Goal: Information Seeking & Learning: Find specific fact

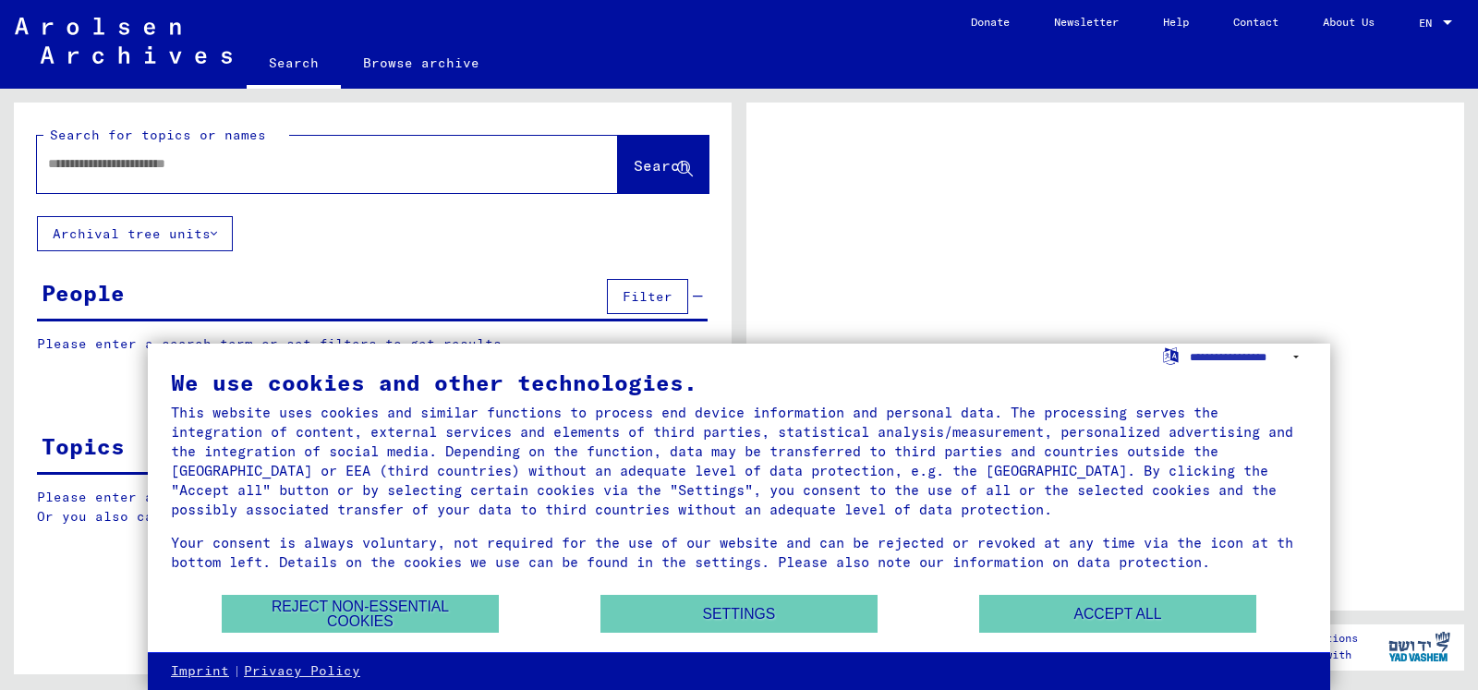
click at [108, 159] on input "text" at bounding box center [311, 163] width 526 height 19
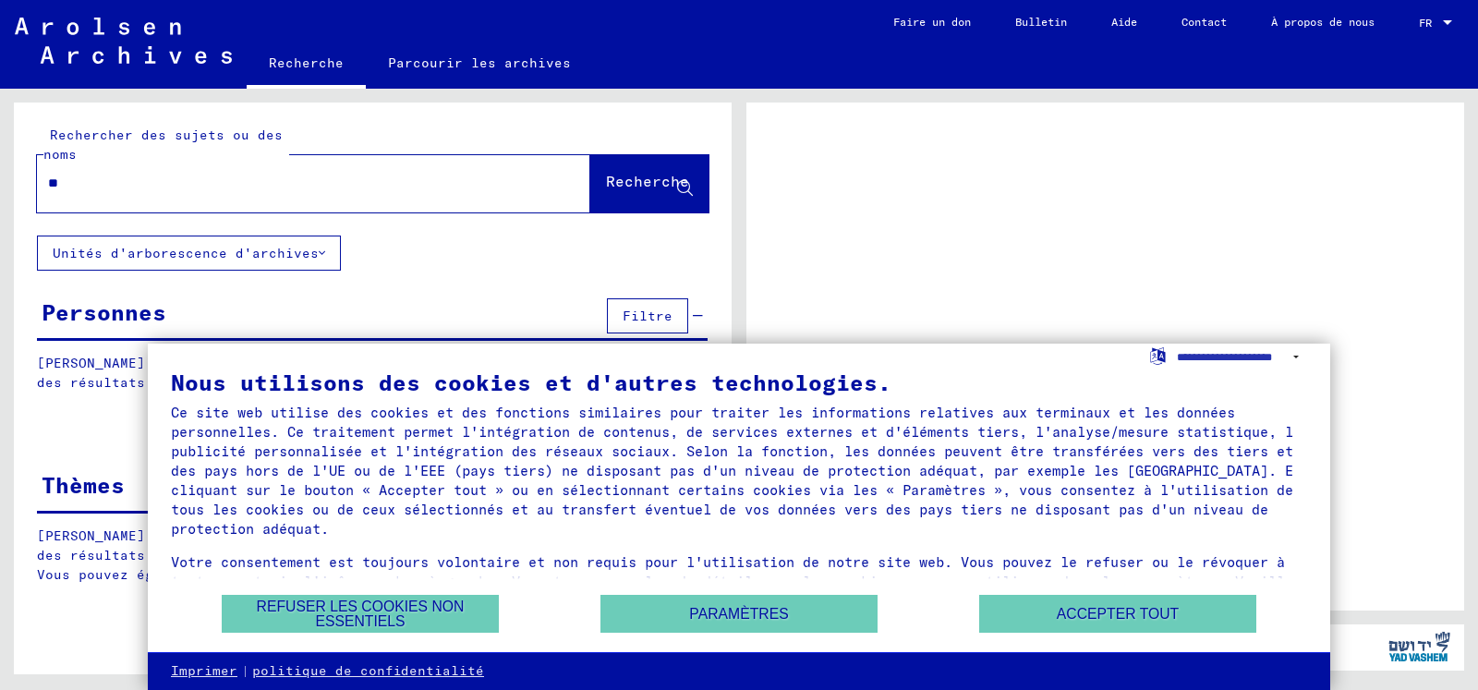
type input "***"
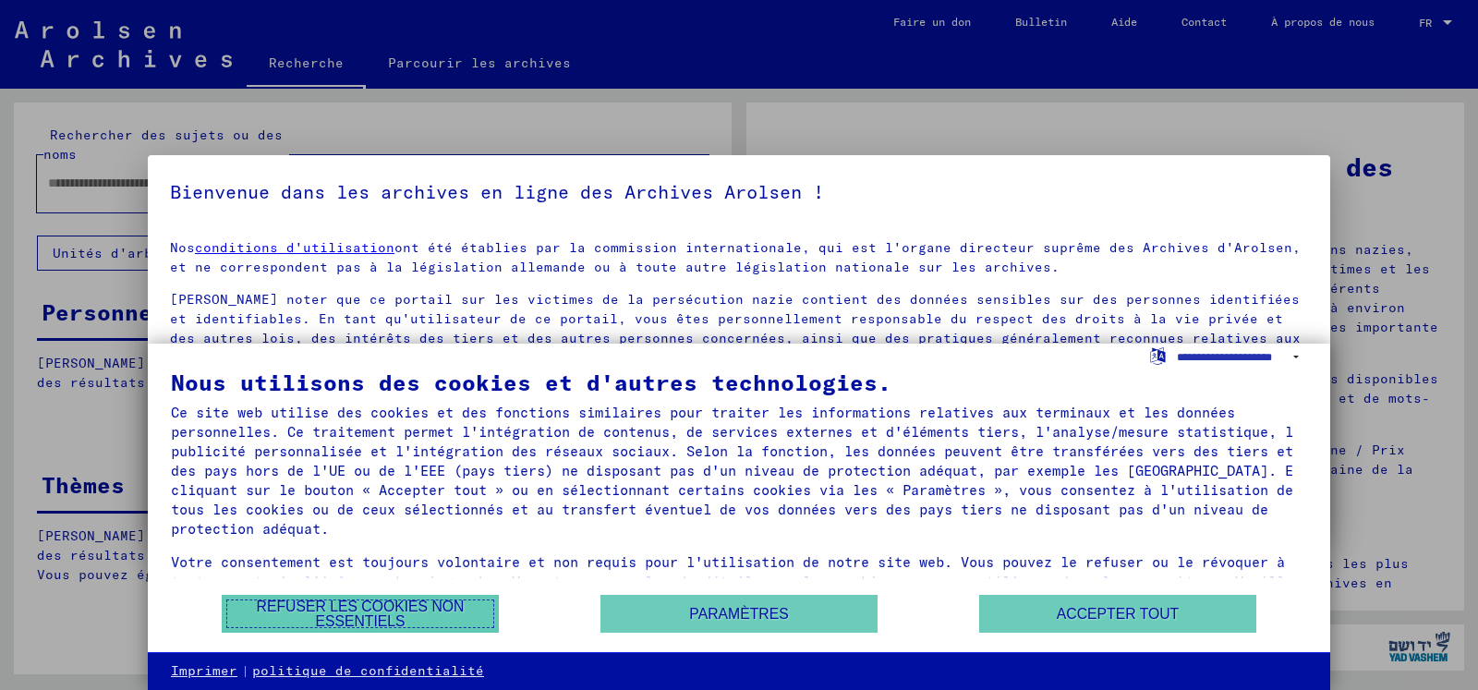
click at [418, 606] on font "Refuser les cookies non essentiels" at bounding box center [361, 614] width 208 height 30
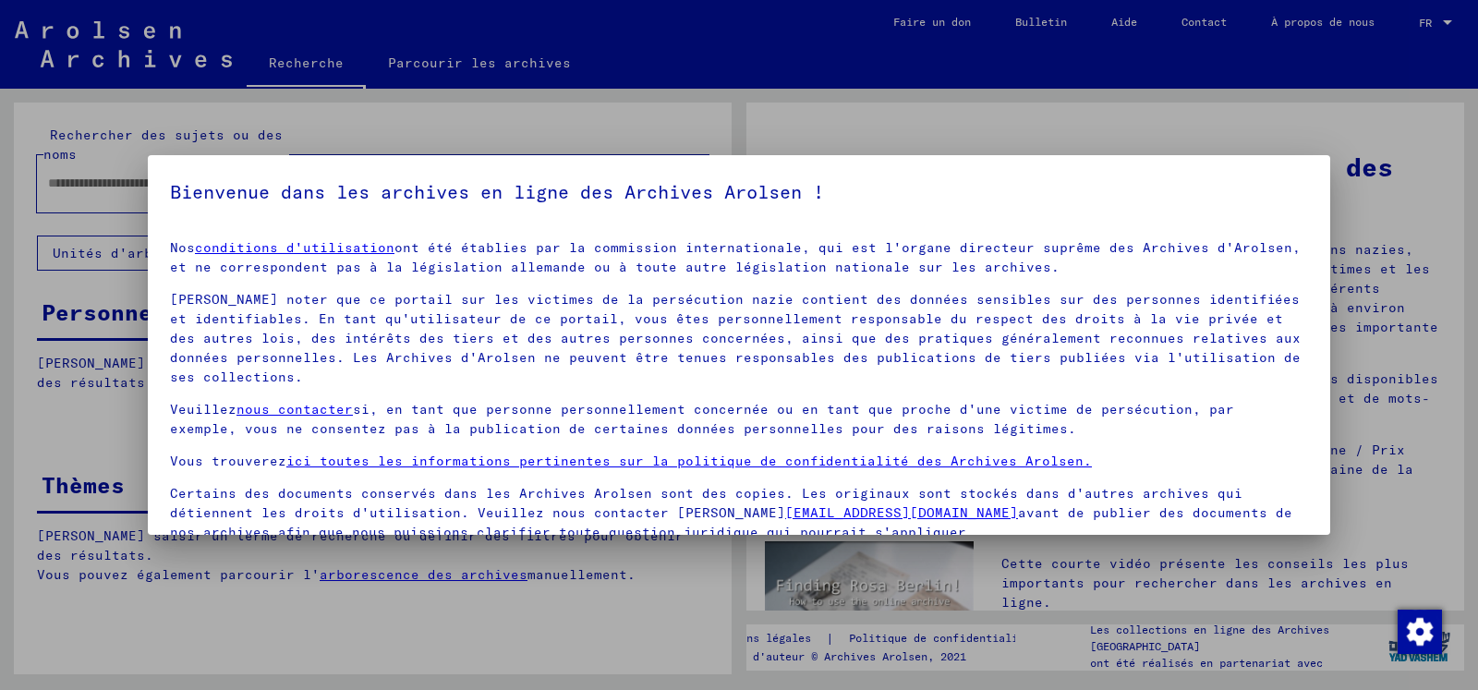
click at [599, 594] on div at bounding box center [739, 345] width 1478 height 690
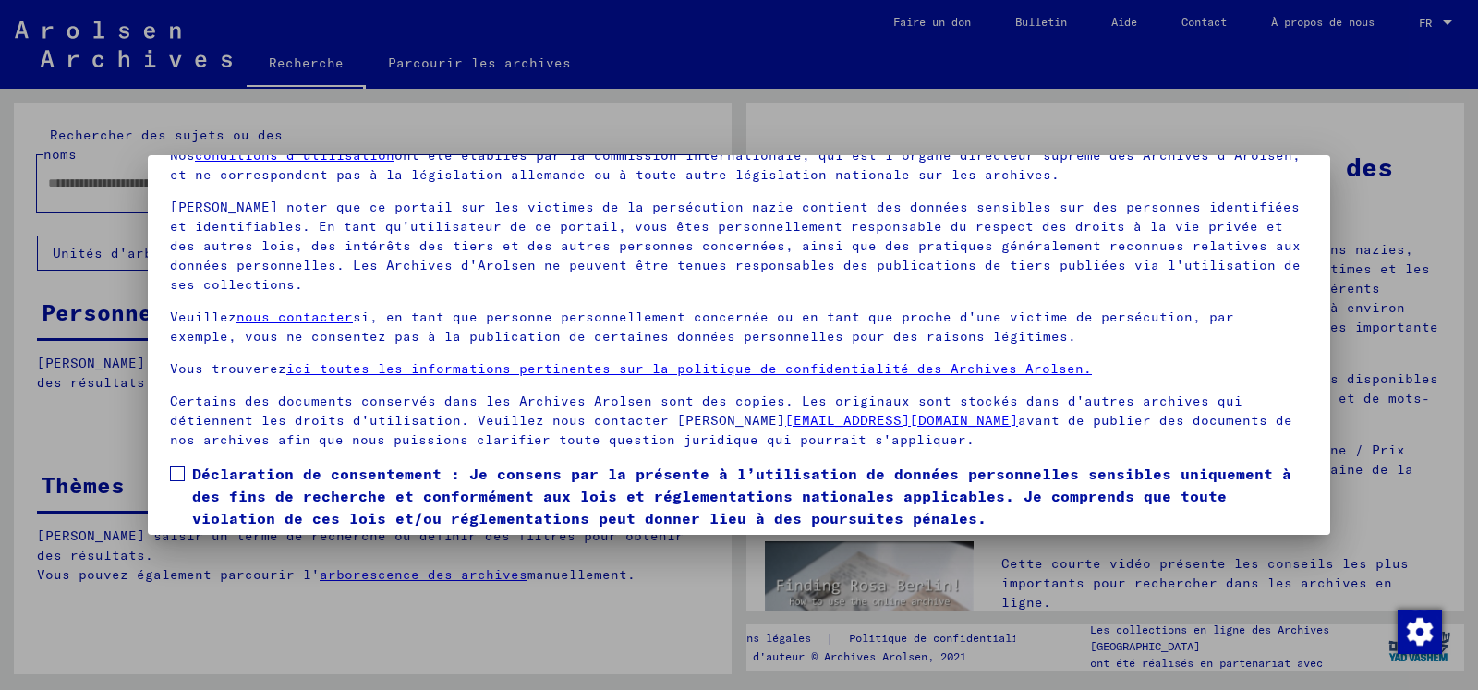
scroll to position [153, 0]
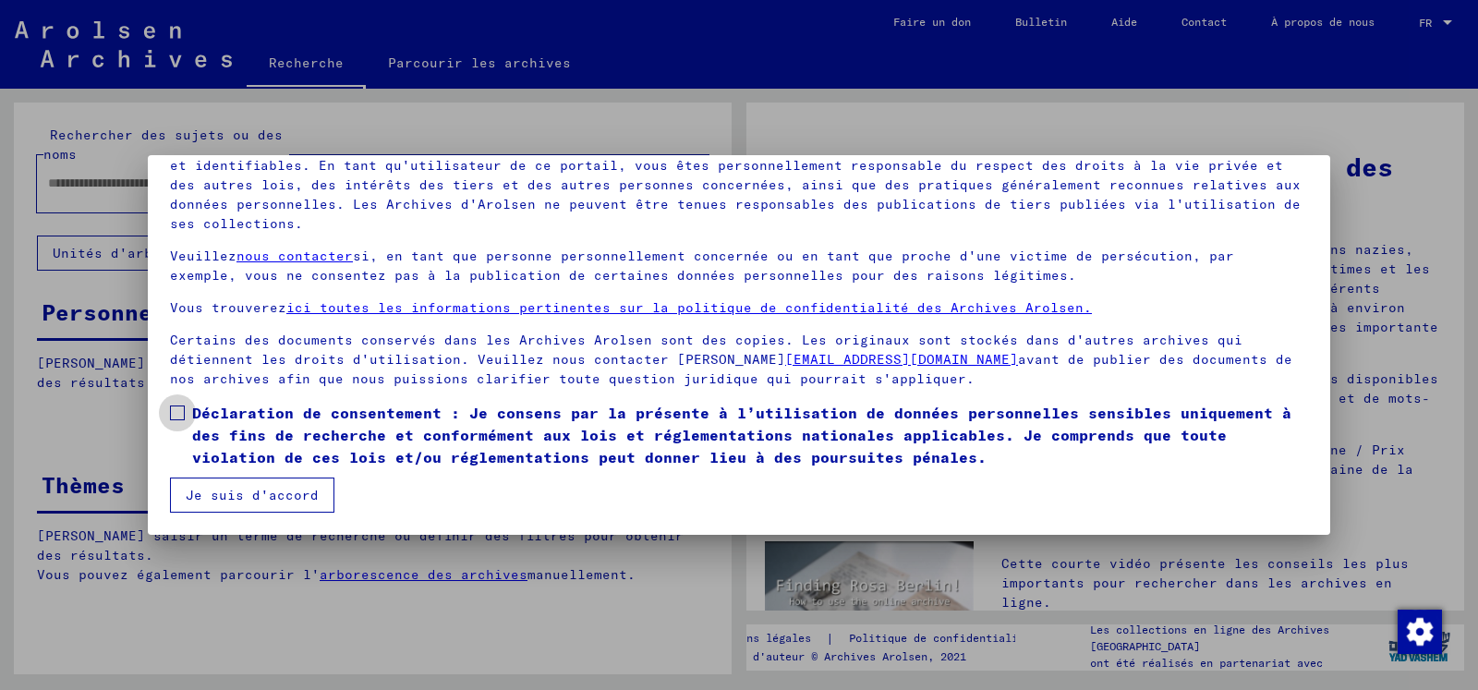
click at [172, 411] on span at bounding box center [177, 413] width 15 height 15
click at [218, 502] on font "Je suis d'accord" at bounding box center [252, 495] width 133 height 17
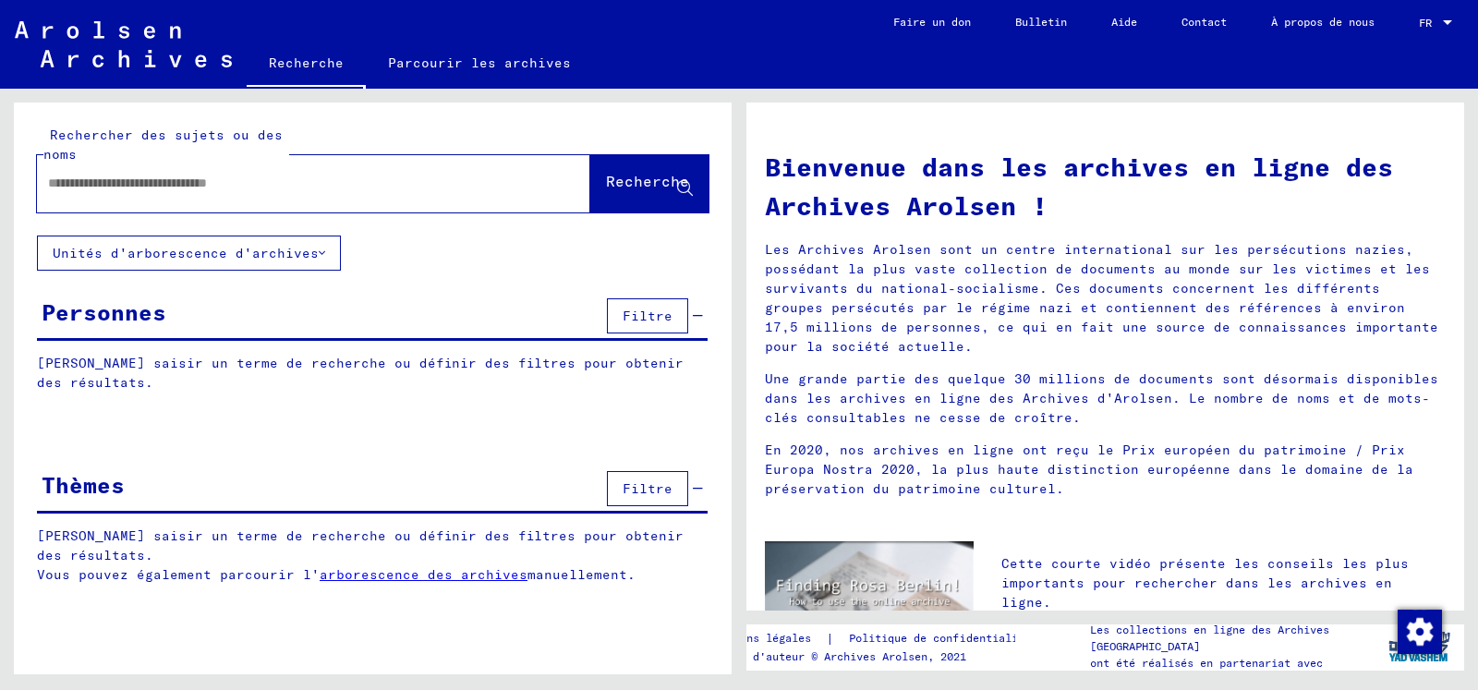
click at [70, 182] on input "text" at bounding box center [291, 183] width 487 height 19
type input "**********"
click at [654, 157] on button "Recherche" at bounding box center [649, 183] width 118 height 57
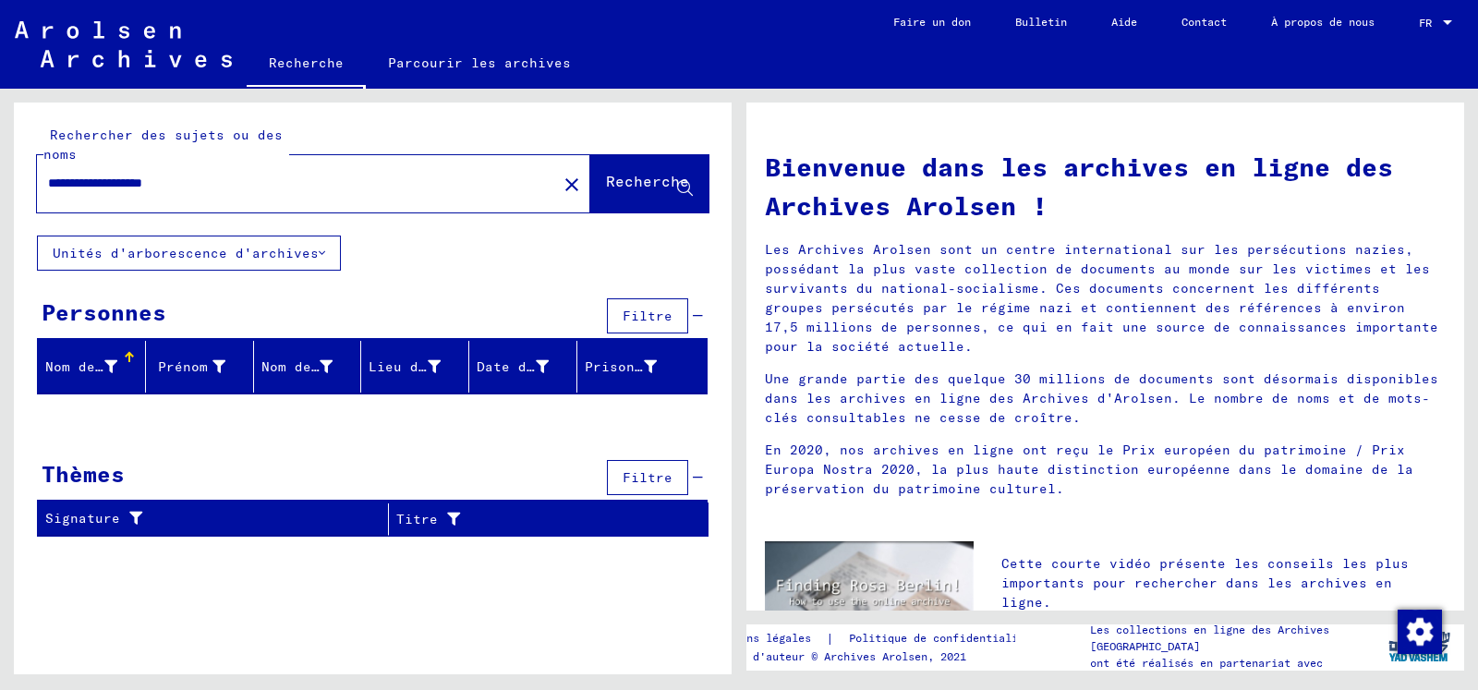
click at [103, 367] on font "Nom de famille" at bounding box center [103, 366] width 116 height 17
click at [89, 364] on font "Nom de famille" at bounding box center [103, 366] width 116 height 17
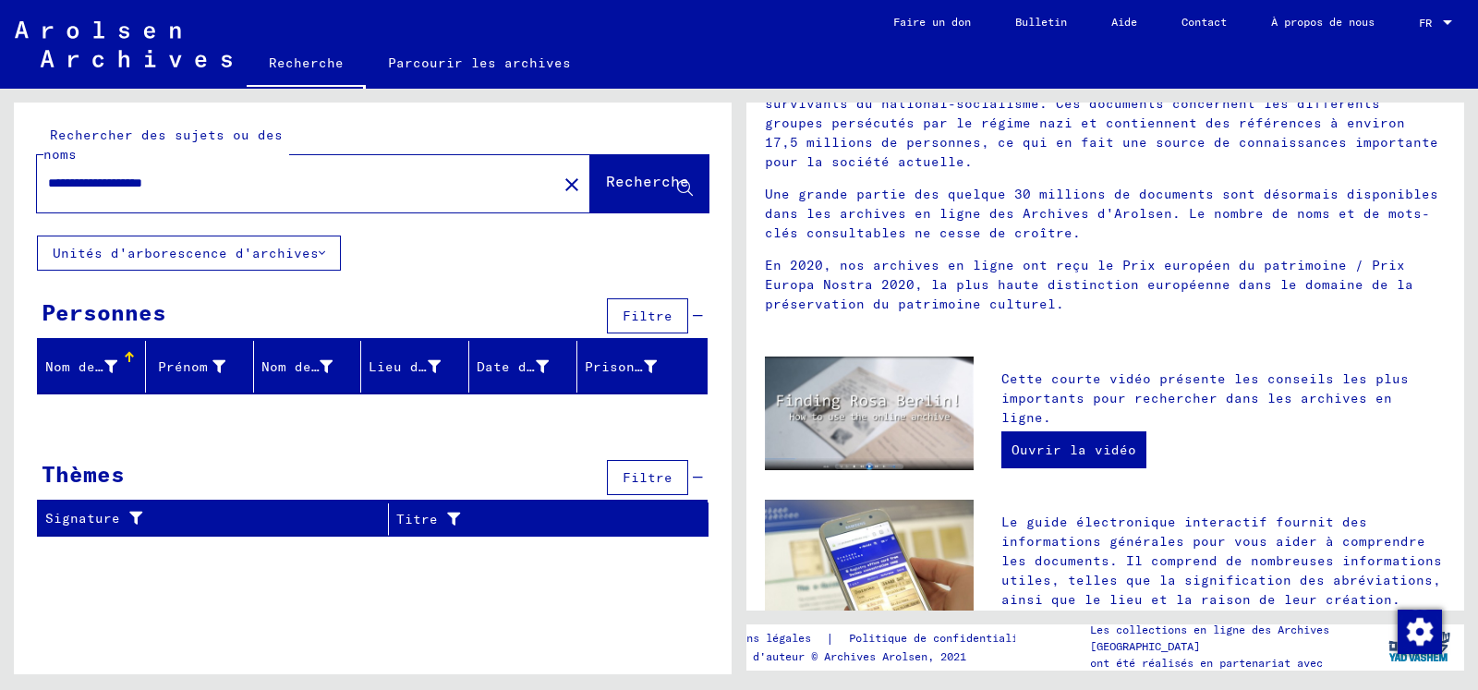
click at [620, 172] on font "Recherche" at bounding box center [647, 181] width 83 height 18
click at [618, 174] on font "Recherche" at bounding box center [647, 181] width 83 height 18
click at [129, 350] on mat-header-cell "Nom de famille" at bounding box center [92, 367] width 108 height 52
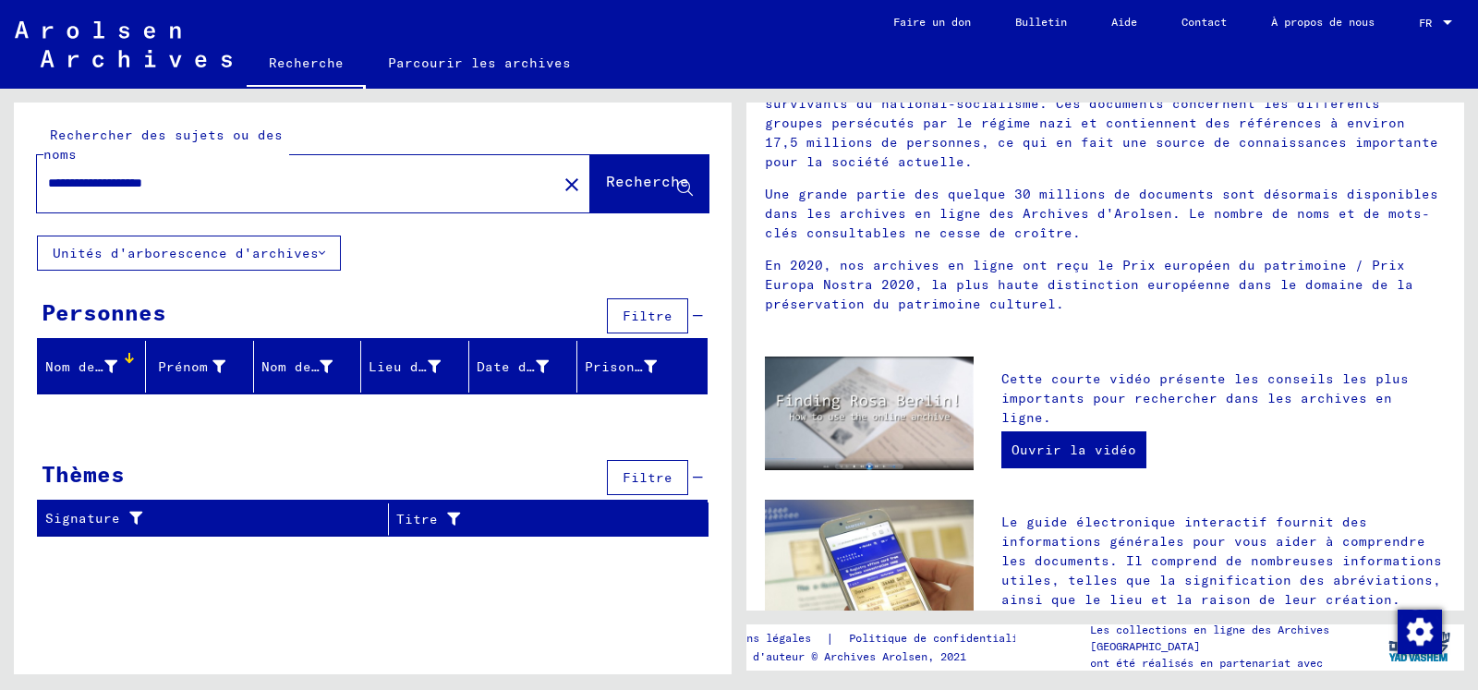
click at [129, 350] on mat-header-cell "Nom de famille" at bounding box center [92, 367] width 108 height 52
click at [138, 560] on div "**********" at bounding box center [373, 396] width 718 height 586
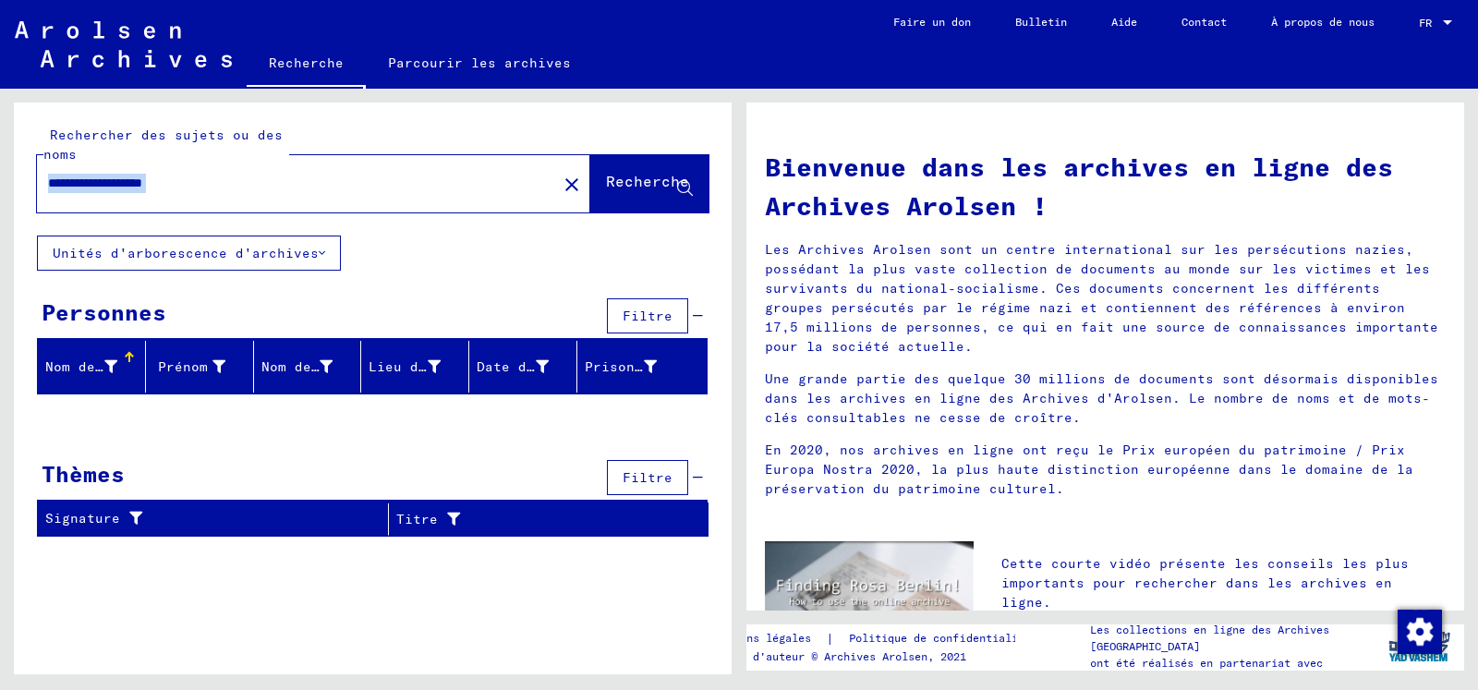
click at [81, 236] on yv-its-search-home "**********" at bounding box center [373, 327] width 718 height 449
click at [621, 184] on font "Recherche" at bounding box center [647, 181] width 83 height 18
click at [686, 181] on icon at bounding box center [685, 189] width 16 height 16
click at [561, 184] on mat-icon "close" at bounding box center [572, 185] width 22 height 22
click at [543, 184] on div at bounding box center [313, 183] width 553 height 57
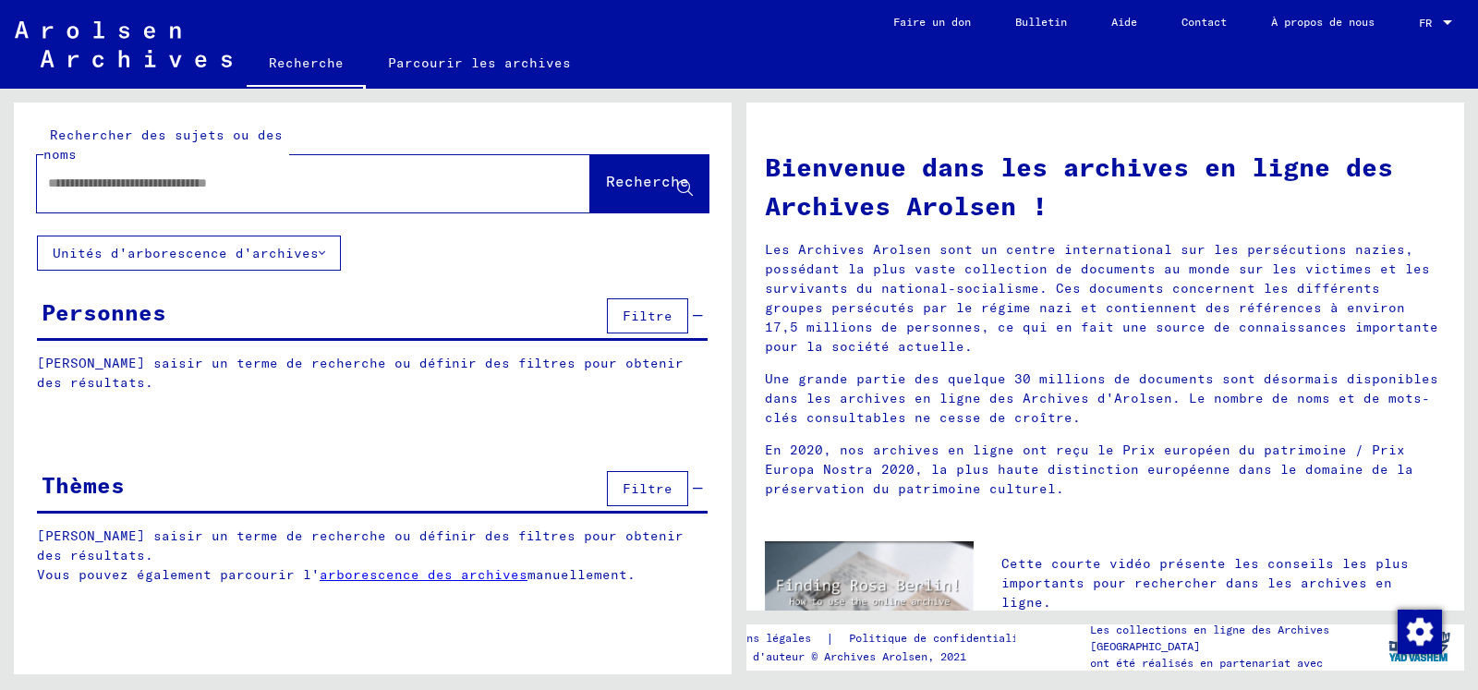
click at [115, 312] on font "Personnes" at bounding box center [104, 312] width 125 height 28
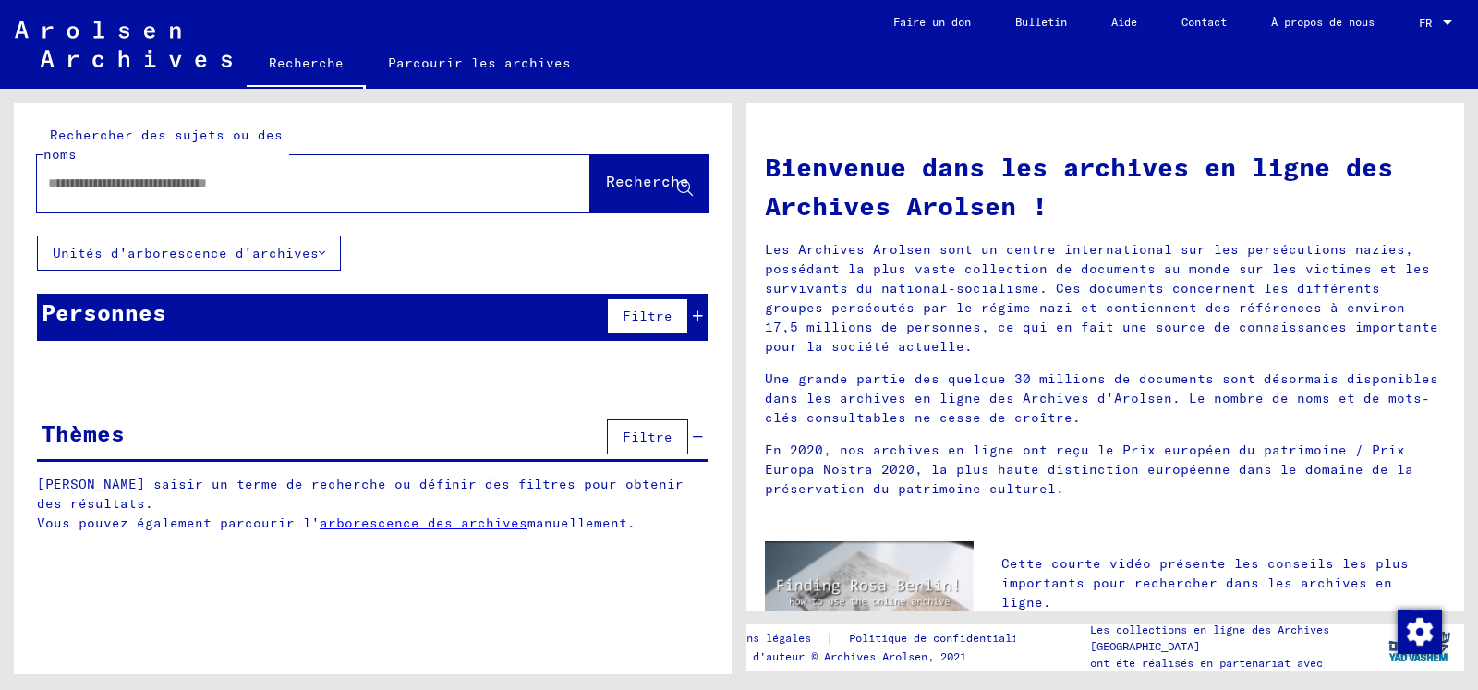
click at [72, 358] on font "[PERSON_NAME] saisir un terme de recherche ou définir des filtres pour obtenir …" at bounding box center [360, 373] width 647 height 36
click at [112, 379] on font "[PERSON_NAME] saisir un terme de recherche ou définir des filtres pour obtenir …" at bounding box center [360, 373] width 647 height 36
click at [111, 379] on font "[PERSON_NAME] saisir un terme de recherche ou définir des filtres pour obtenir …" at bounding box center [360, 373] width 647 height 36
click at [79, 180] on input "text" at bounding box center [291, 183] width 487 height 19
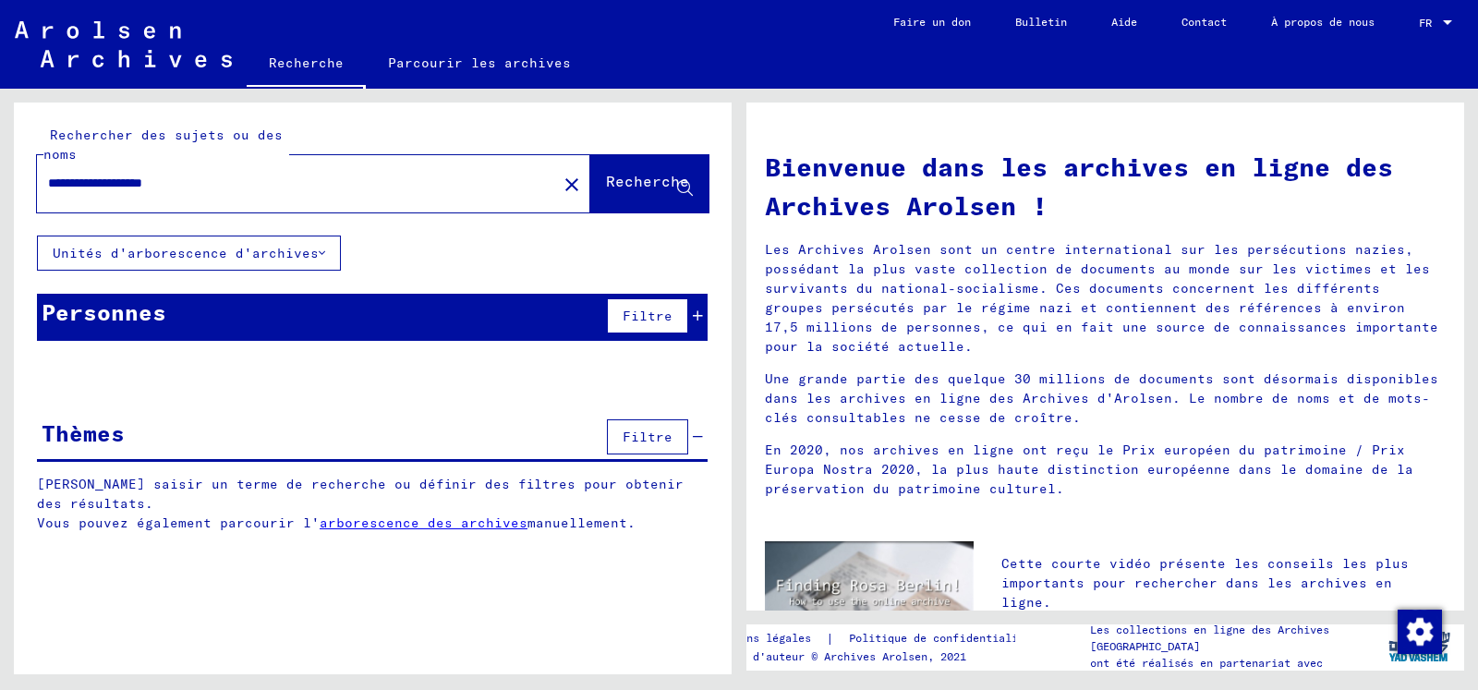
type input "**********"
click at [641, 173] on font "Recherche" at bounding box center [647, 181] width 83 height 18
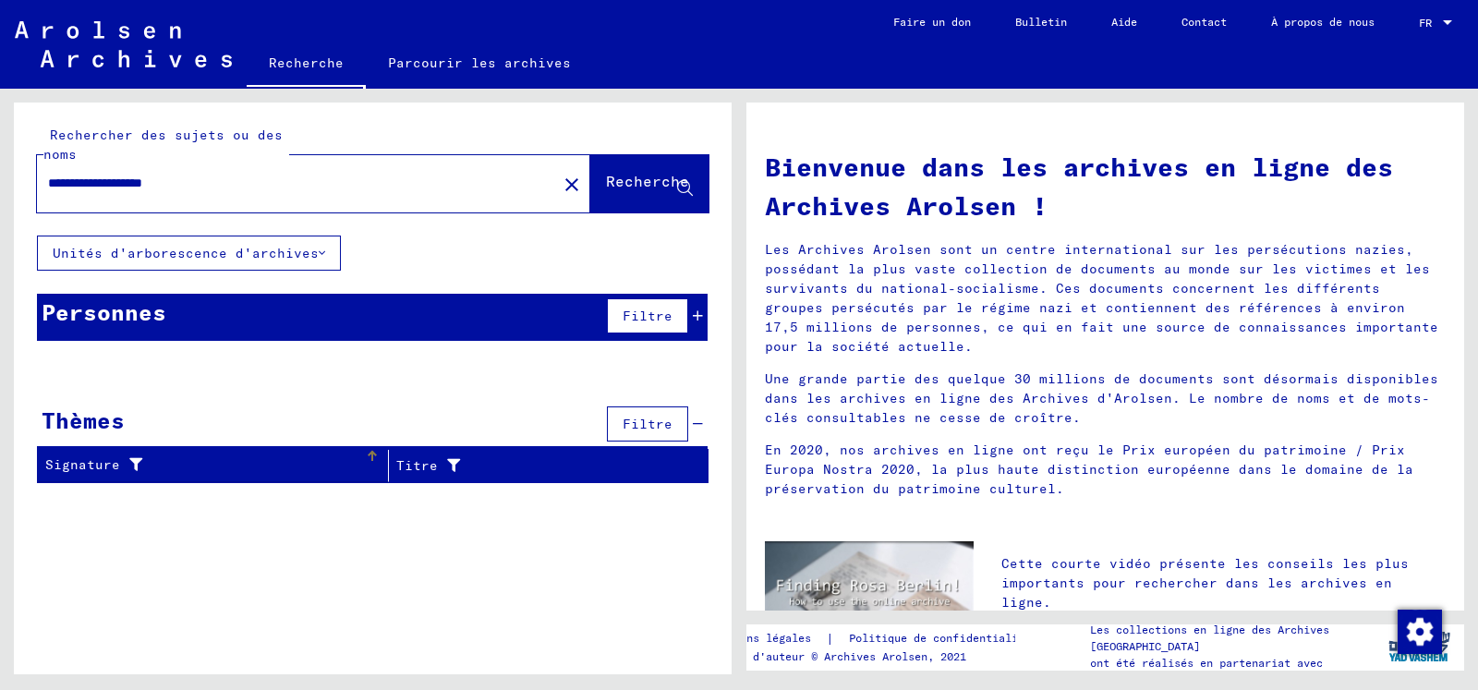
click at [136, 462] on icon at bounding box center [131, 464] width 22 height 13
click at [451, 472] on div at bounding box center [449, 465] width 22 height 19
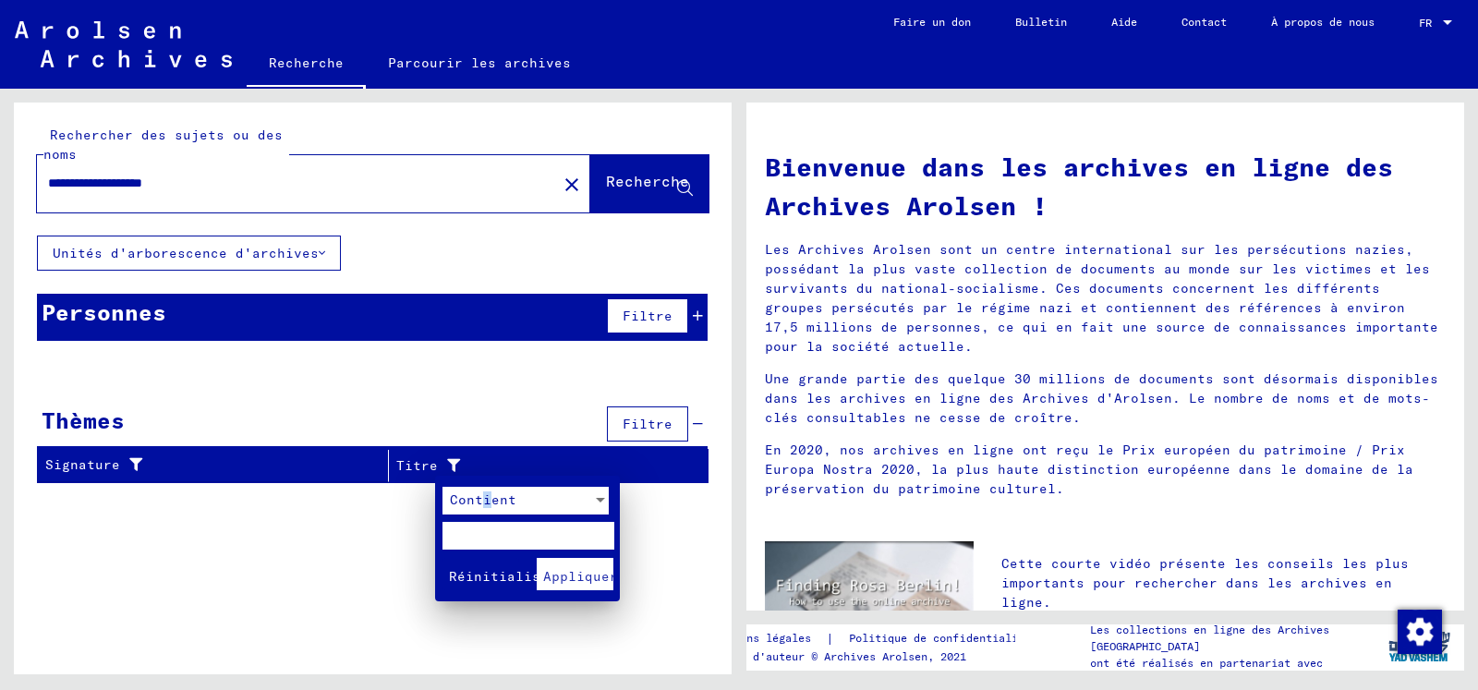
click at [490, 502] on font "Contient" at bounding box center [483, 499] width 67 height 17
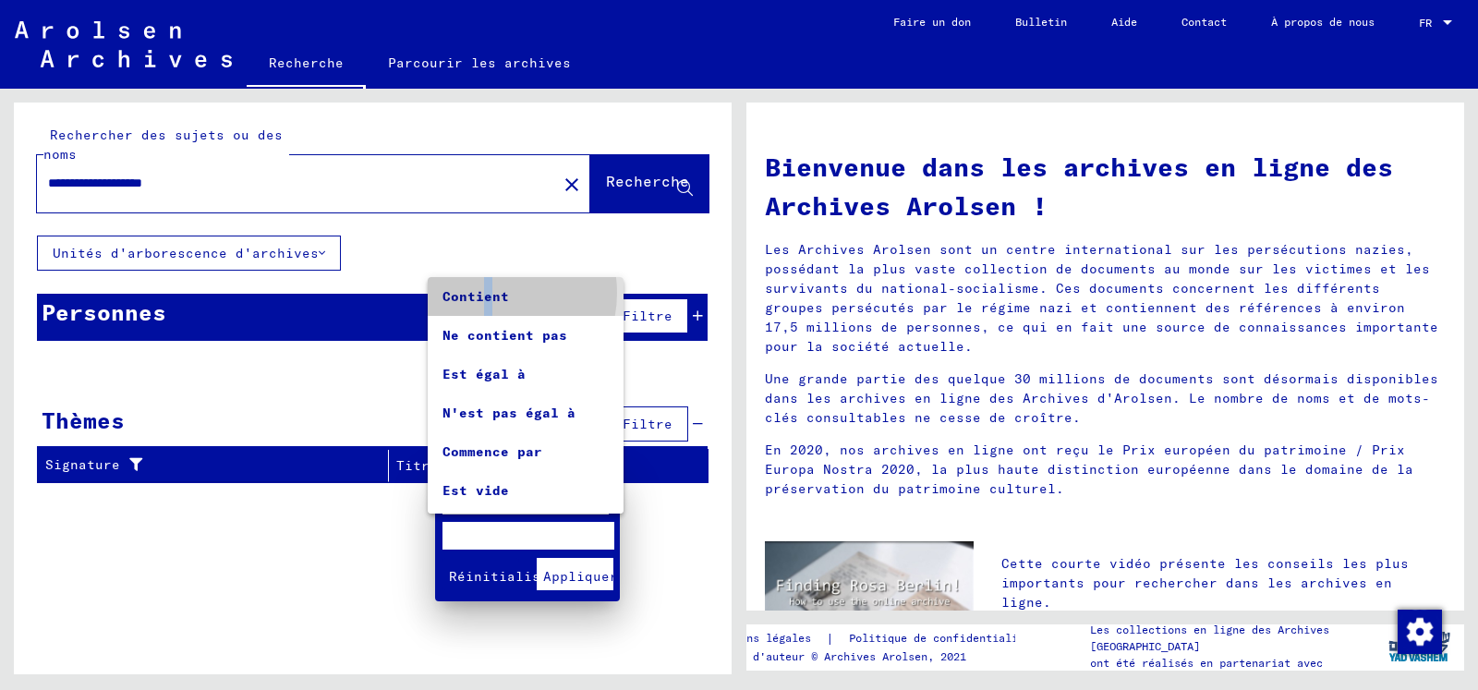
click at [489, 294] on font "Contient" at bounding box center [476, 296] width 67 height 17
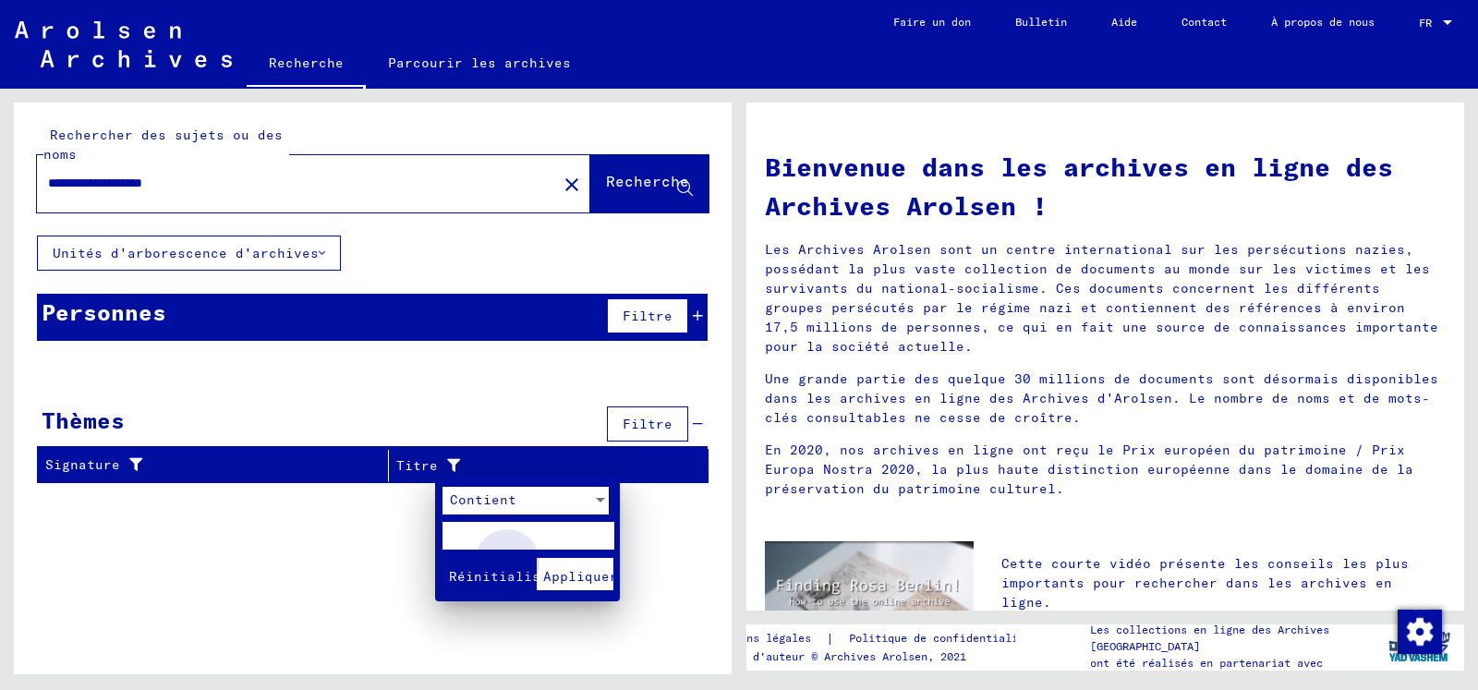
drag, startPoint x: 586, startPoint y: 572, endPoint x: 601, endPoint y: 583, distance: 18.5
click at [601, 583] on font "Appliquer" at bounding box center [580, 576] width 75 height 17
